Goal: Information Seeking & Learning: Learn about a topic

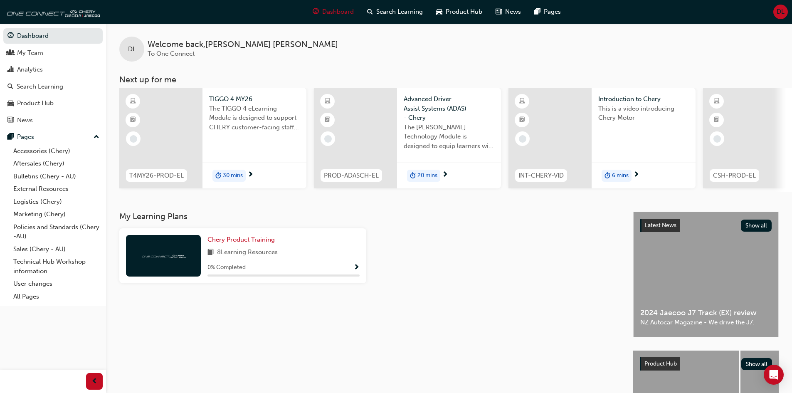
click at [153, 253] on div at bounding box center [163, 256] width 75 height 42
click at [357, 269] on span "Show Progress" at bounding box center [356, 267] width 6 height 7
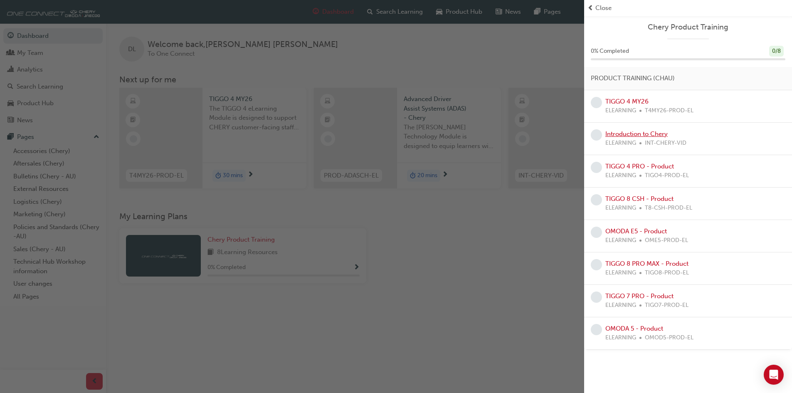
click at [629, 135] on link "Introduction to Chery" at bounding box center [636, 133] width 62 height 7
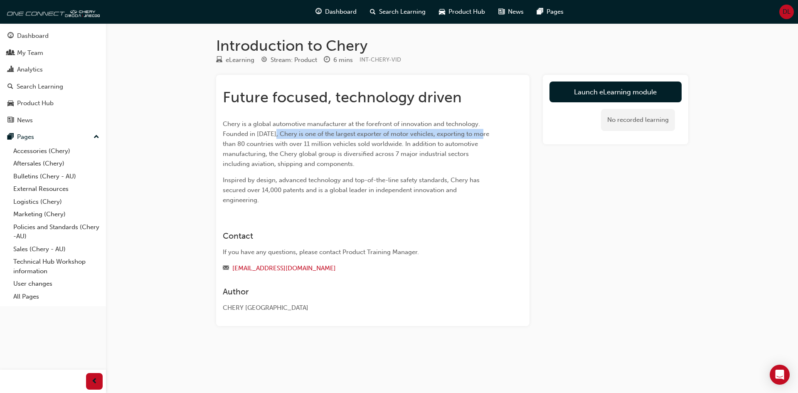
drag, startPoint x: 273, startPoint y: 135, endPoint x: 481, endPoint y: 135, distance: 208.2
click at [481, 135] on span "Chery is a global automotive manufacturer at the forefront of innovation and te…" at bounding box center [357, 143] width 268 height 47
drag, startPoint x: 485, startPoint y: 154, endPoint x: 479, endPoint y: 140, distance: 15.3
click at [485, 154] on p "Chery is a global automotive manufacturer at the forefront of innovation and te…" at bounding box center [358, 144] width 270 height 50
drag, startPoint x: 483, startPoint y: 135, endPoint x: 274, endPoint y: 133, distance: 208.7
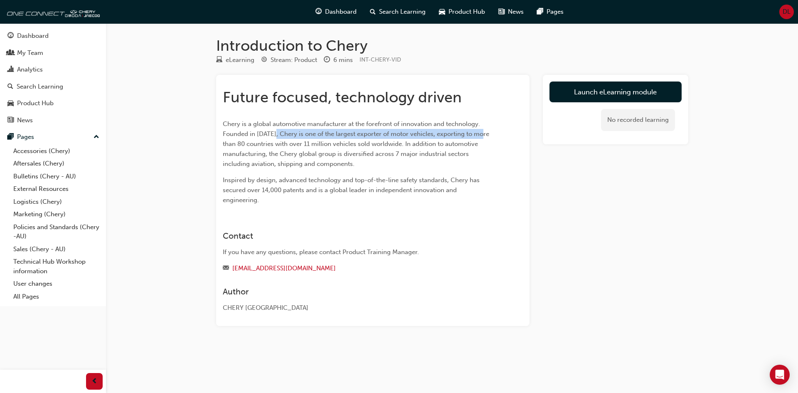
click at [274, 133] on span "Chery is a global automotive manufacturer at the forefront of innovation and te…" at bounding box center [357, 143] width 268 height 47
click at [276, 146] on span "Chery is a global automotive manufacturer at the forefront of innovation and te…" at bounding box center [357, 143] width 268 height 47
drag, startPoint x: 273, startPoint y: 135, endPoint x: 482, endPoint y: 135, distance: 208.6
click at [482, 135] on span "Chery is a global automotive manufacturer at the forefront of innovation and te…" at bounding box center [357, 143] width 268 height 47
click at [478, 150] on p "Chery is a global automotive manufacturer at the forefront of innovation and te…" at bounding box center [358, 144] width 270 height 50
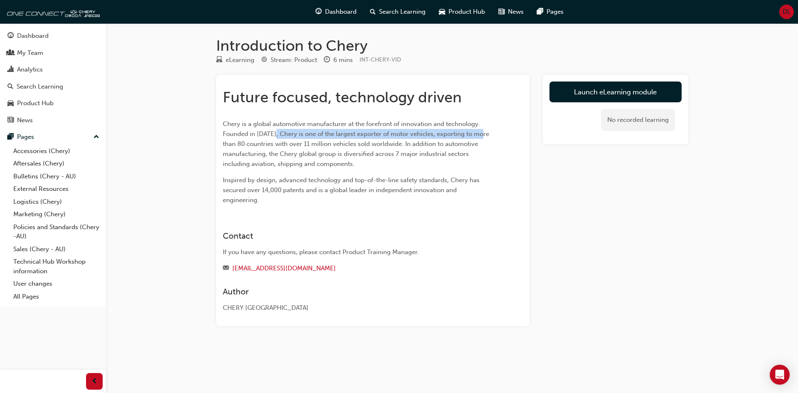
drag, startPoint x: 482, startPoint y: 133, endPoint x: 274, endPoint y: 130, distance: 207.8
click at [274, 130] on span "Chery is a global automotive manufacturer at the forefront of innovation and te…" at bounding box center [357, 143] width 268 height 47
click at [278, 150] on span "Chery is a global automotive manufacturer at the forefront of innovation and te…" at bounding box center [357, 143] width 268 height 47
drag, startPoint x: 273, startPoint y: 134, endPoint x: 483, endPoint y: 135, distance: 209.9
click at [483, 135] on span "Chery is a global automotive manufacturer at the forefront of innovation and te…" at bounding box center [357, 143] width 268 height 47
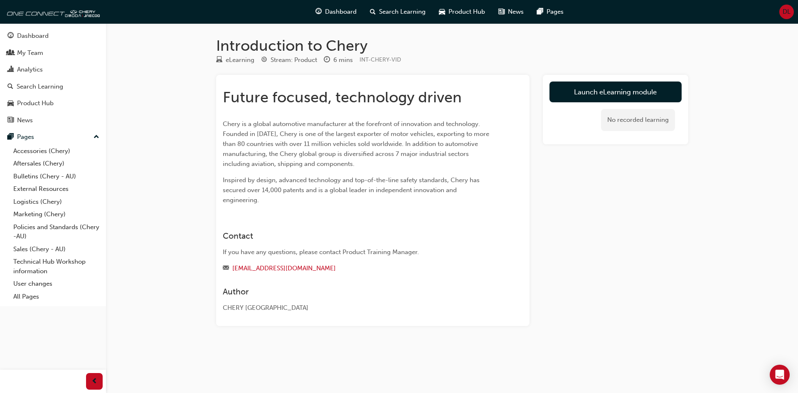
click at [476, 157] on p "Chery is a global automotive manufacturer at the forefront of innovation and te…" at bounding box center [358, 144] width 270 height 50
drag, startPoint x: 482, startPoint y: 134, endPoint x: 273, endPoint y: 129, distance: 209.5
click at [273, 129] on p "Chery is a global automotive manufacturer at the forefront of innovation and te…" at bounding box center [358, 144] width 270 height 50
click at [385, 154] on span "Chery is a global automotive manufacturer at the forefront of innovation and te…" at bounding box center [357, 143] width 268 height 47
click at [627, 91] on link "Launch eLearning module" at bounding box center [615, 91] width 132 height 21
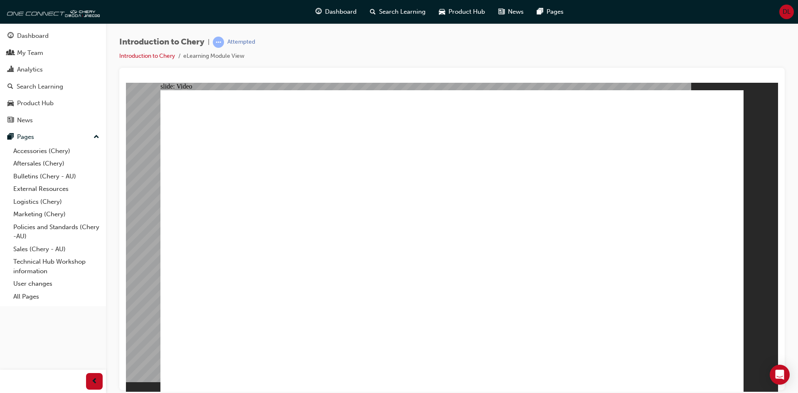
type input "311"
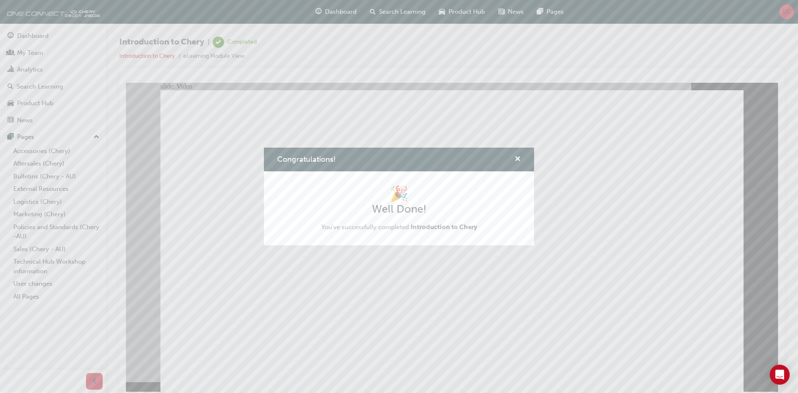
click at [345, 9] on div "Congratulations! 🎉 Well Done! You've successfully completed Introduction to Che…" at bounding box center [399, 196] width 798 height 393
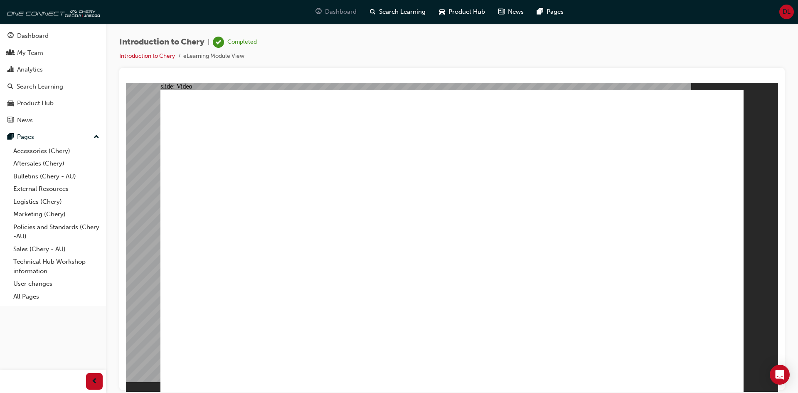
click at [337, 14] on span "Dashboard" at bounding box center [341, 12] width 32 height 10
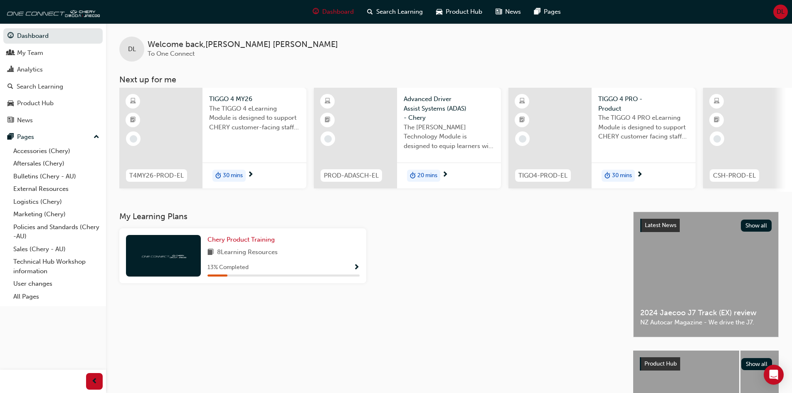
click at [358, 269] on span "Show Progress" at bounding box center [356, 267] width 6 height 7
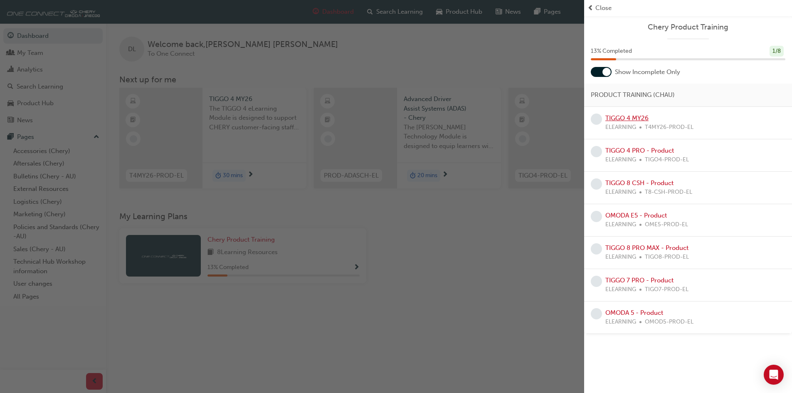
click at [628, 118] on link "TIGGO 4 MY26" at bounding box center [626, 117] width 43 height 7
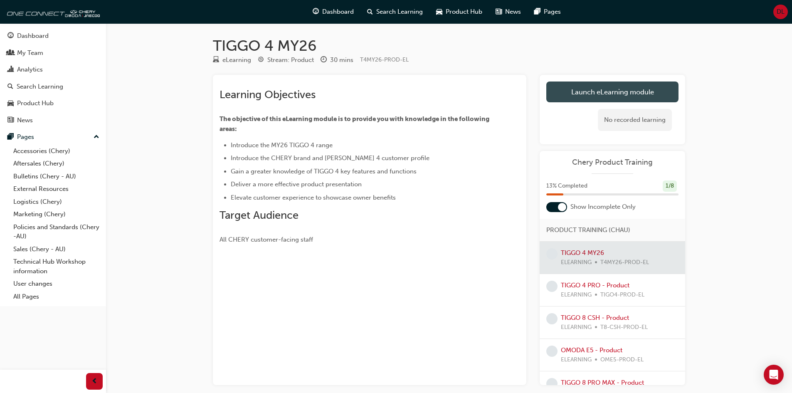
click at [630, 93] on link "Launch eLearning module" at bounding box center [612, 91] width 132 height 21
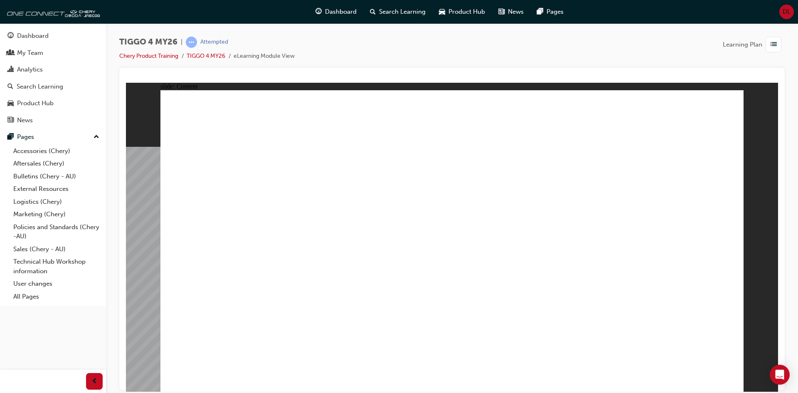
drag, startPoint x: 339, startPoint y: 336, endPoint x: 355, endPoint y: 334, distance: 16.7
